Goal: Task Accomplishment & Management: Use online tool/utility

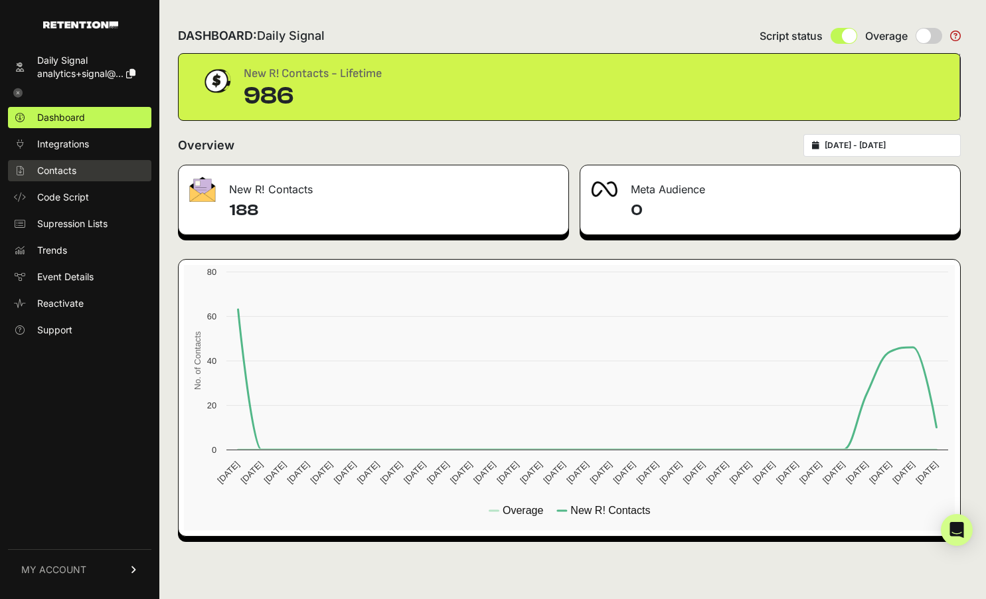
click at [89, 177] on link "Contacts" at bounding box center [79, 170] width 143 height 21
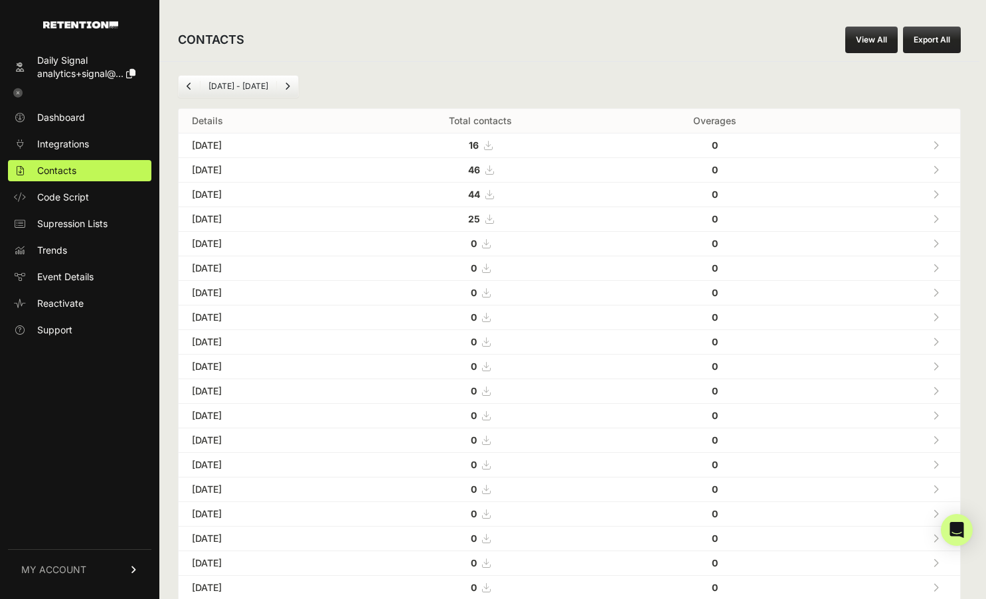
click at [865, 40] on link "View All" at bounding box center [871, 40] width 52 height 27
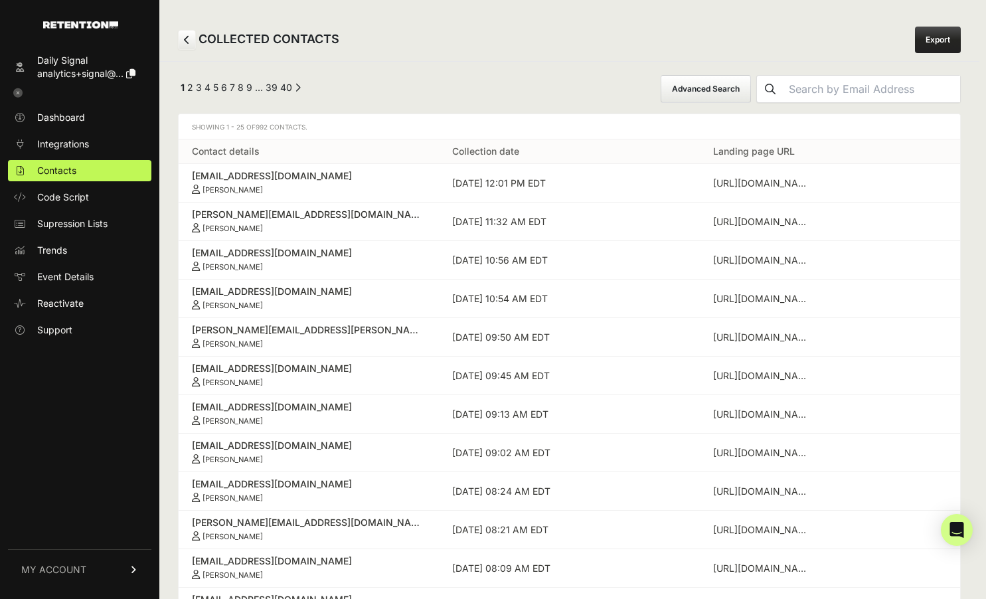
click at [742, 86] on button "Advanced Search" at bounding box center [706, 89] width 90 height 28
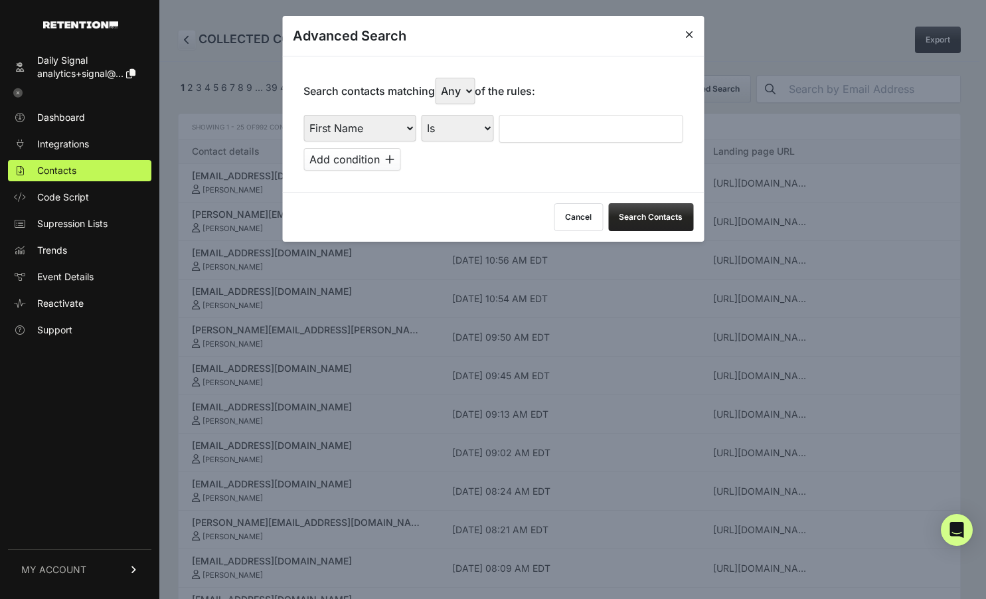
click at [381, 132] on select "First Name Last Name State City Email Email Domain Landing Domain Landing Page …" at bounding box center [360, 128] width 112 height 27
select select "file_date"
click at [452, 129] on select "Is on Is between" at bounding box center [458, 128] width 74 height 27
select select "is_between"
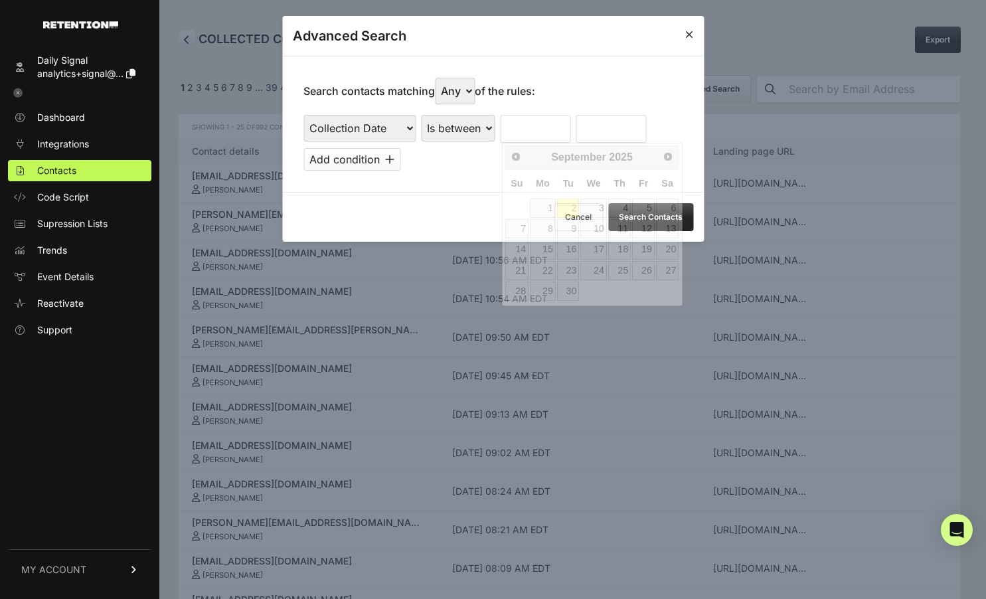
click at [515, 131] on input "text" at bounding box center [535, 129] width 70 height 28
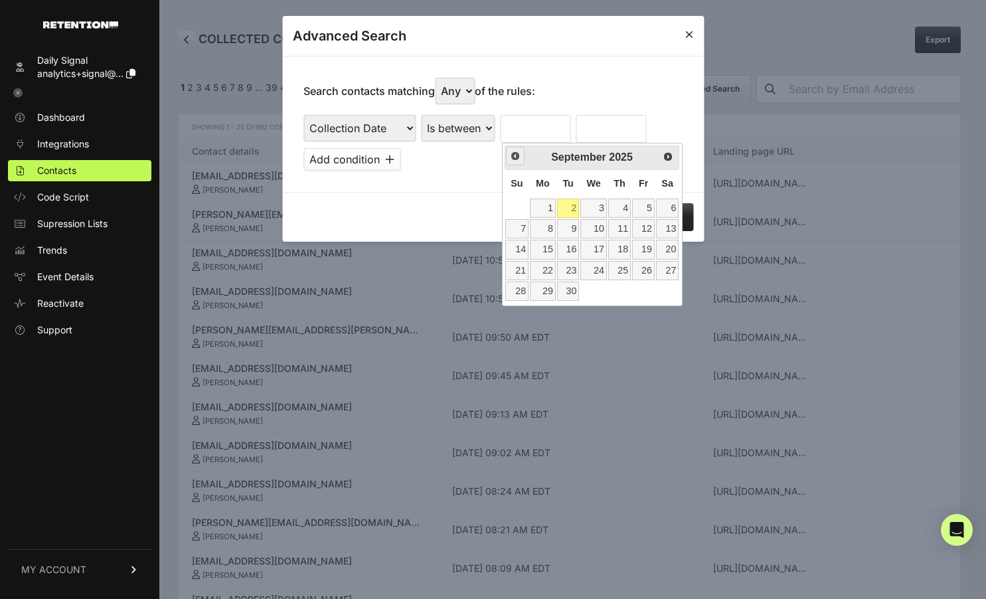
click at [519, 152] on span "Prev" at bounding box center [515, 156] width 11 height 11
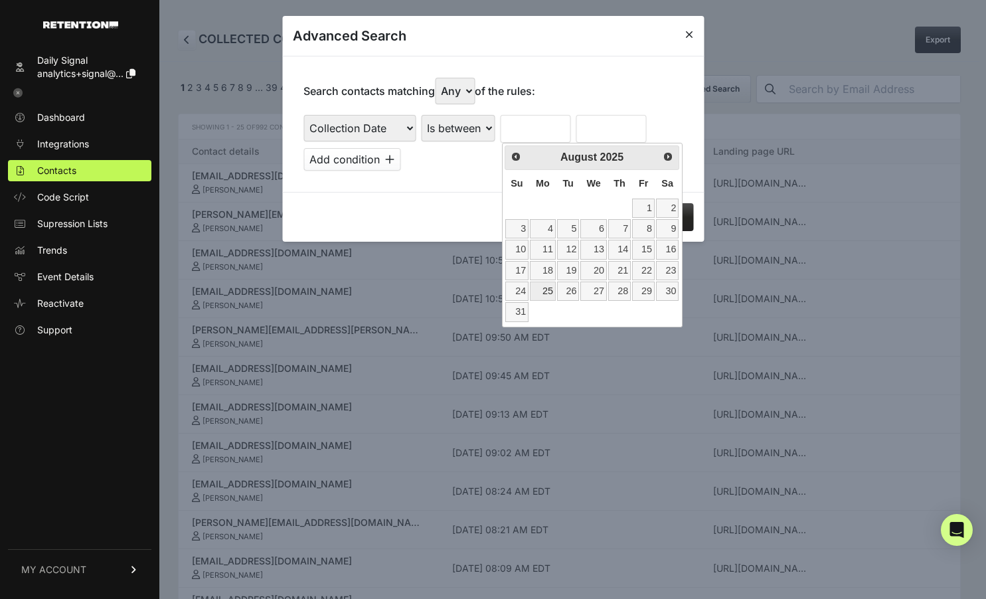
click at [541, 293] on link "25" at bounding box center [543, 291] width 26 height 19
type input "08/25/2025"
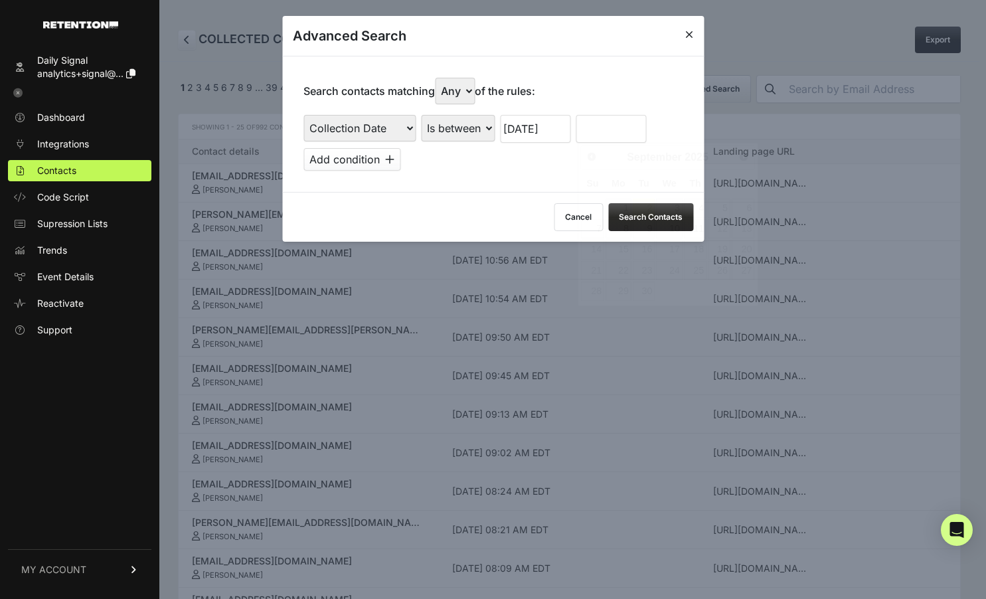
click at [608, 129] on input "text" at bounding box center [611, 129] width 70 height 28
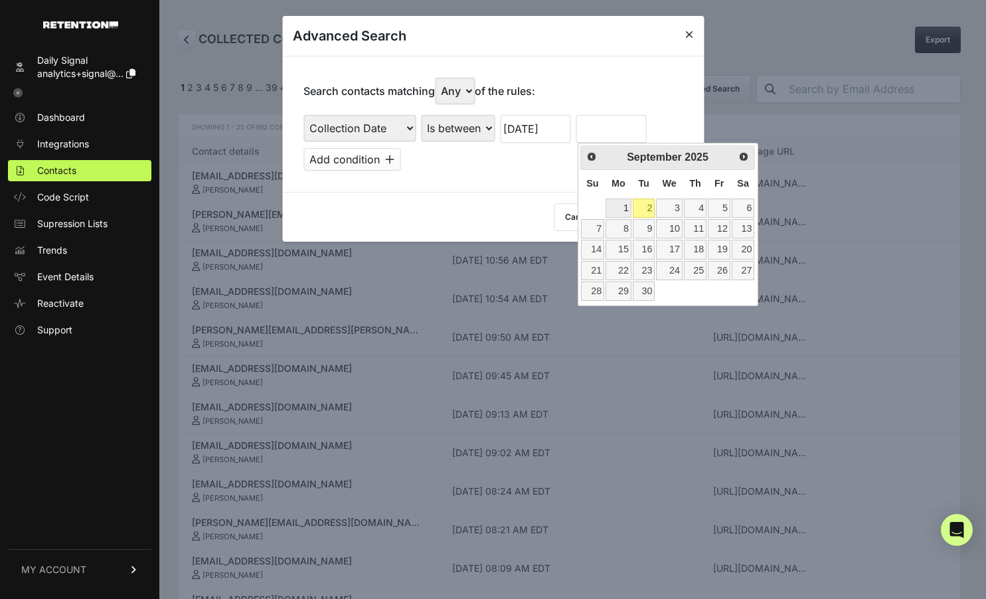
click at [623, 204] on link "1" at bounding box center [619, 208] width 26 height 19
type input "09/01/2025"
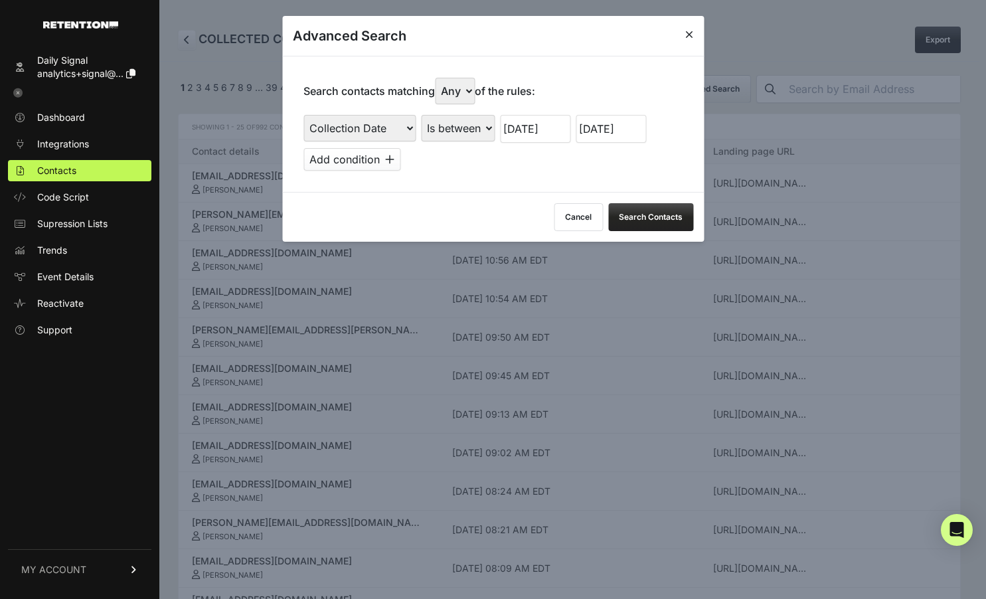
click at [664, 211] on button "Search Contacts" at bounding box center [650, 217] width 85 height 28
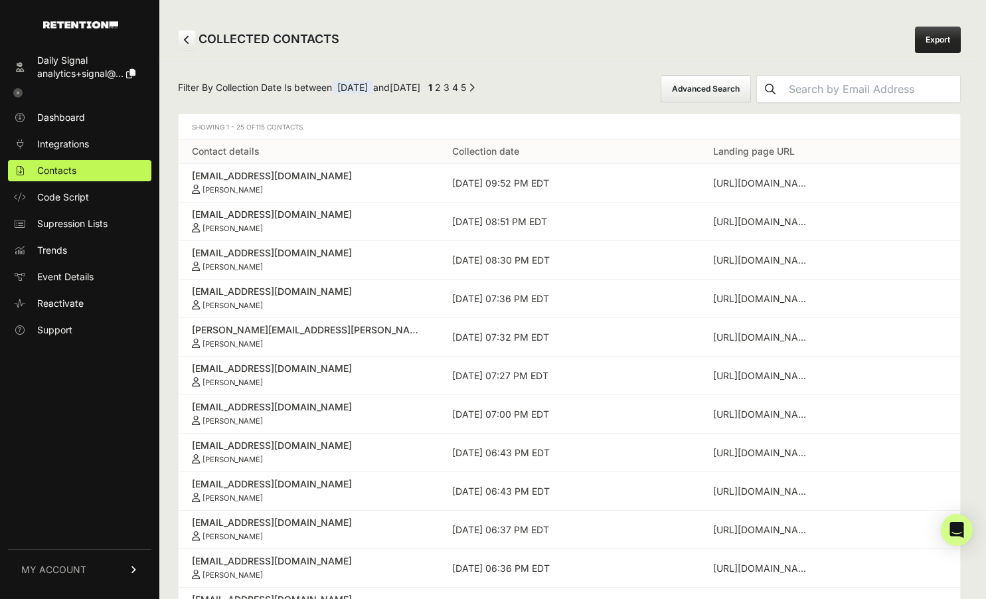
click at [936, 49] on link "Export" at bounding box center [938, 40] width 46 height 27
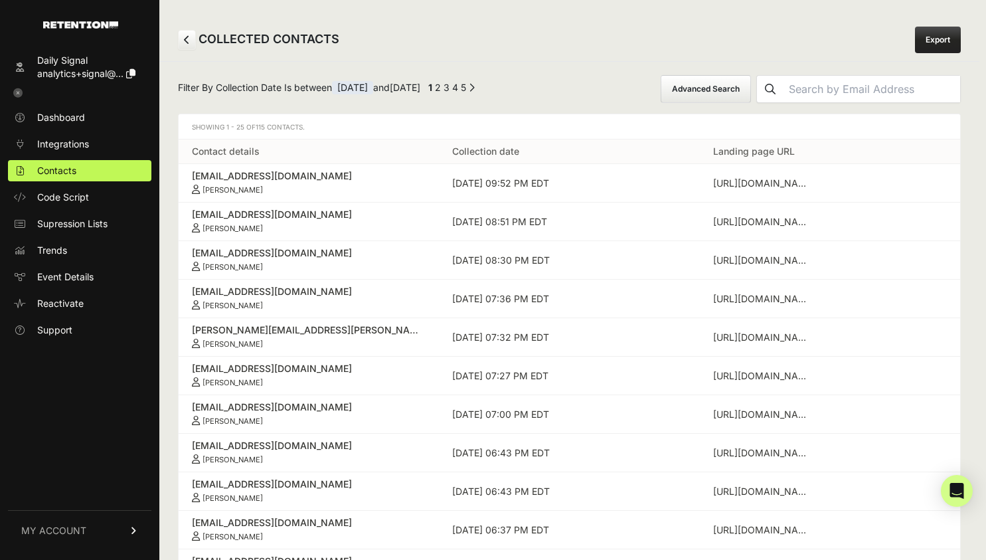
click at [13, 93] on icon at bounding box center [17, 92] width 9 height 9
